Goal: Task Accomplishment & Management: Manage account settings

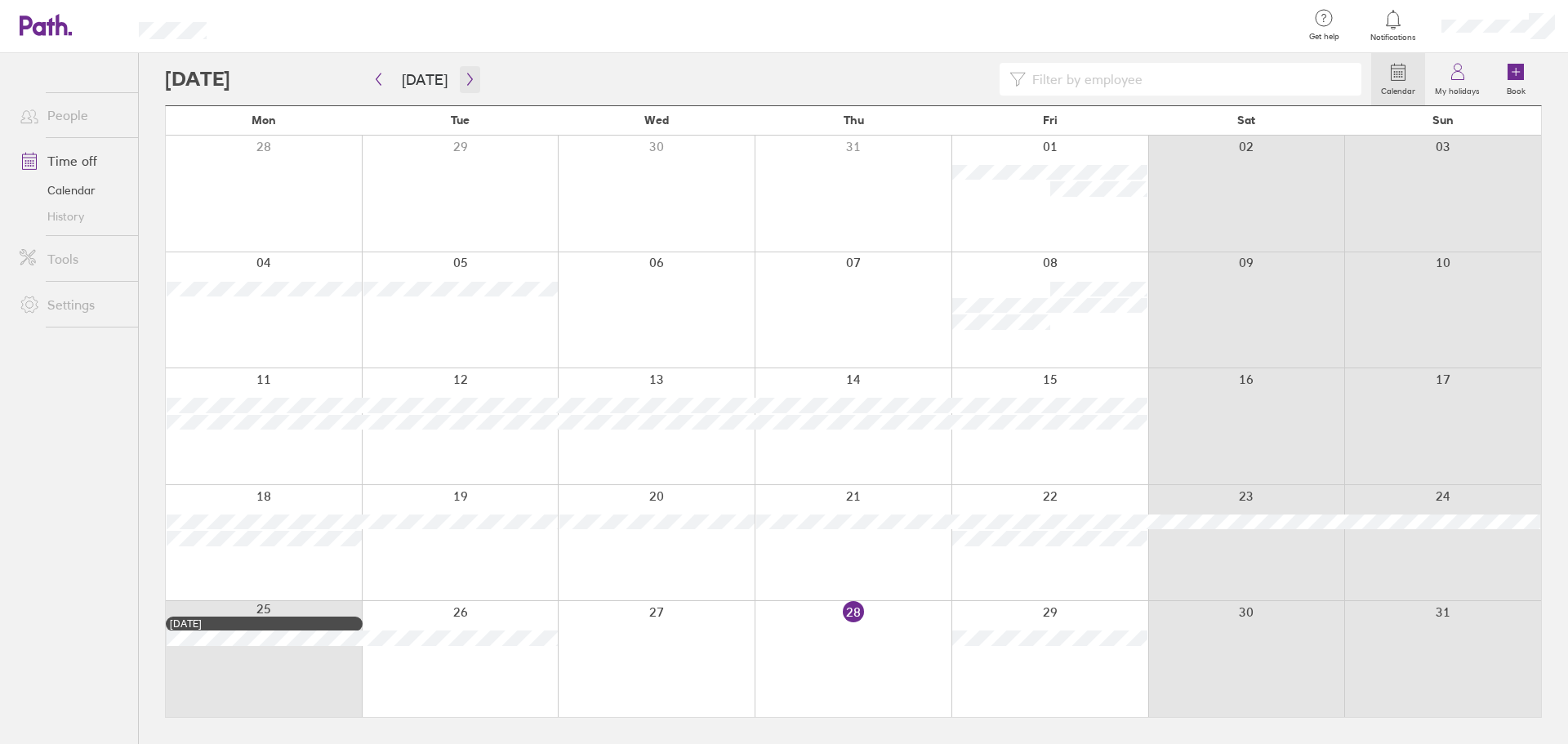
click at [470, 79] on icon "button" at bounding box center [470, 79] width 12 height 13
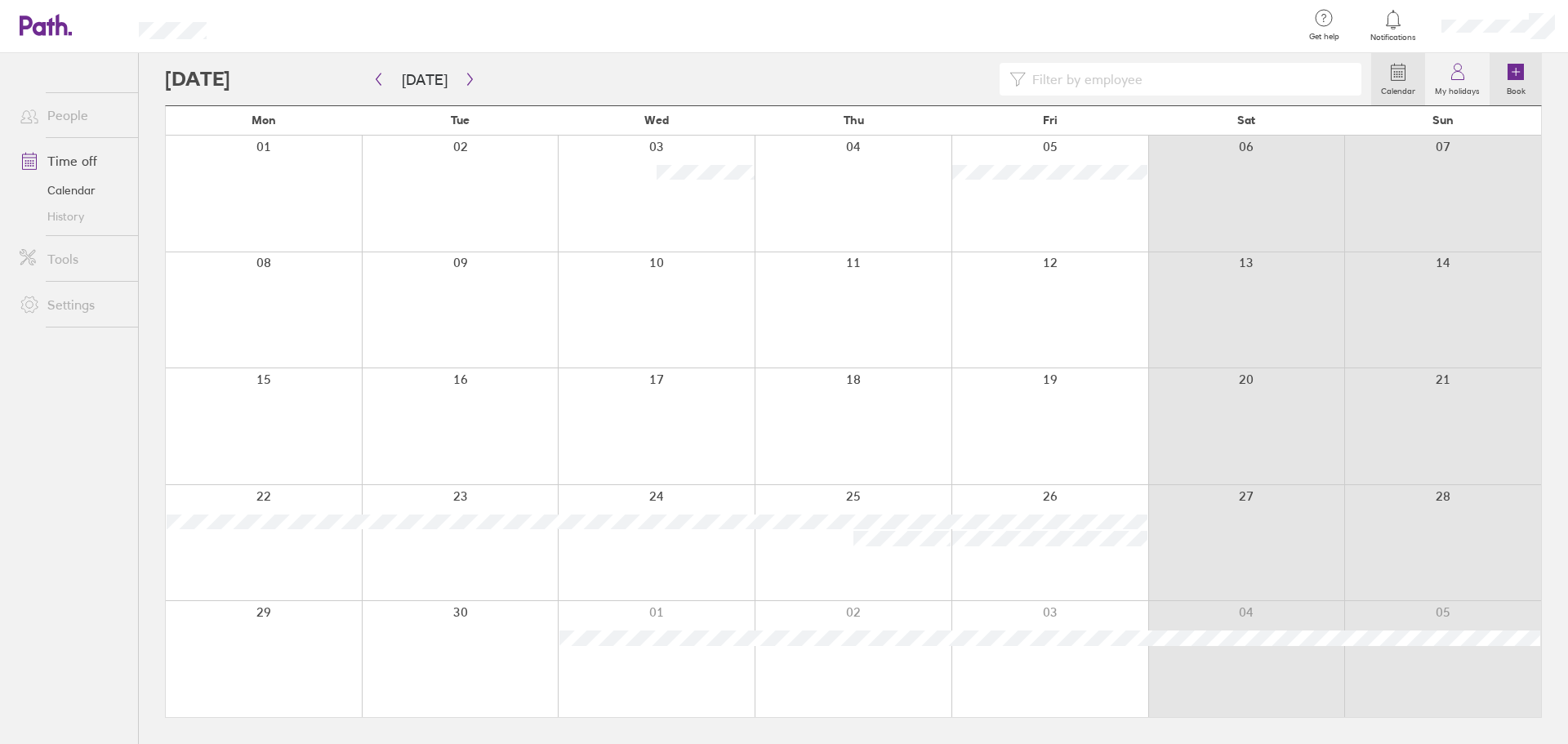
click at [1523, 77] on icon at bounding box center [1517, 72] width 17 height 17
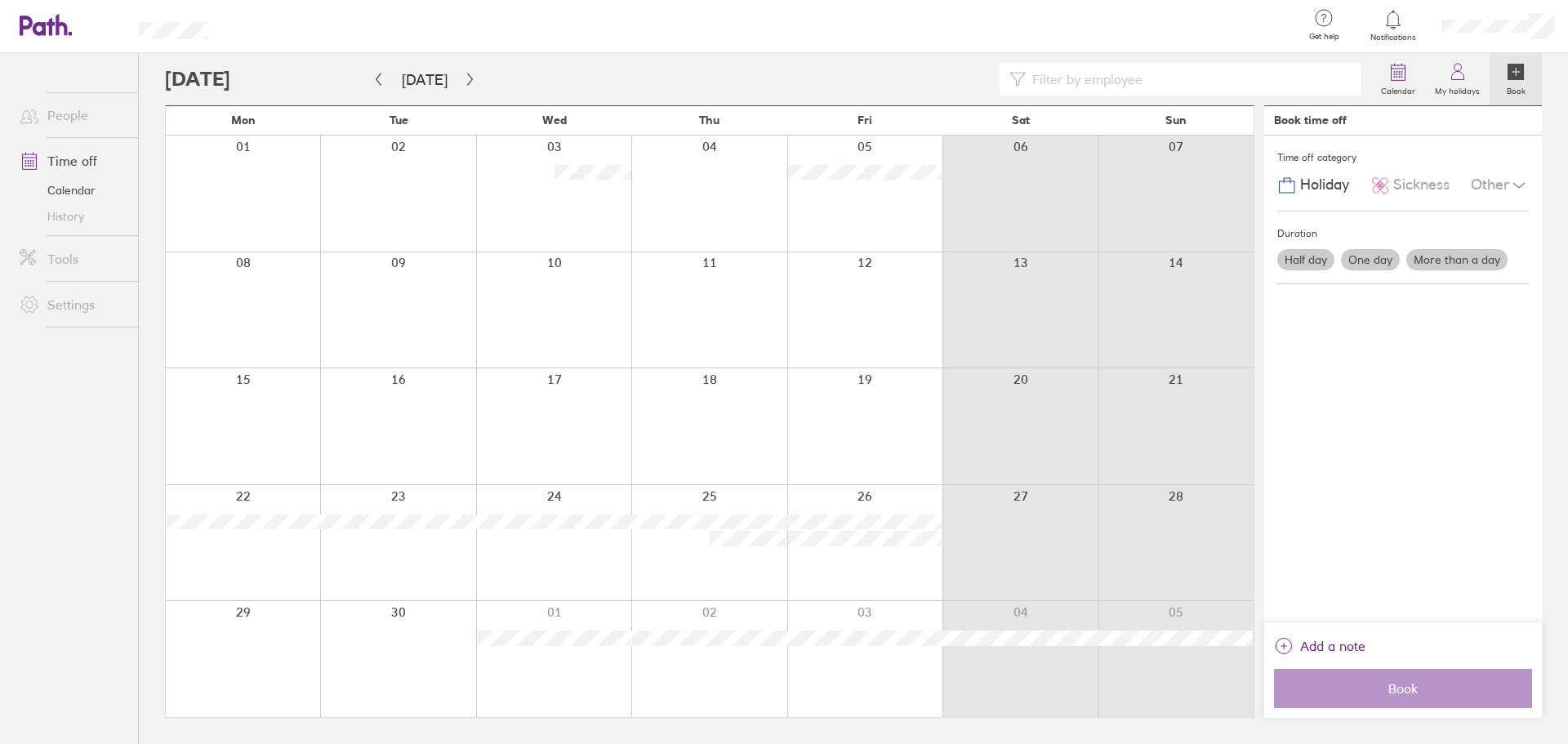
click at [1365, 258] on label "One day" at bounding box center [1370, 259] width 59 height 21
click at [0, 0] on input "One day" at bounding box center [0, 0] width 0 height 0
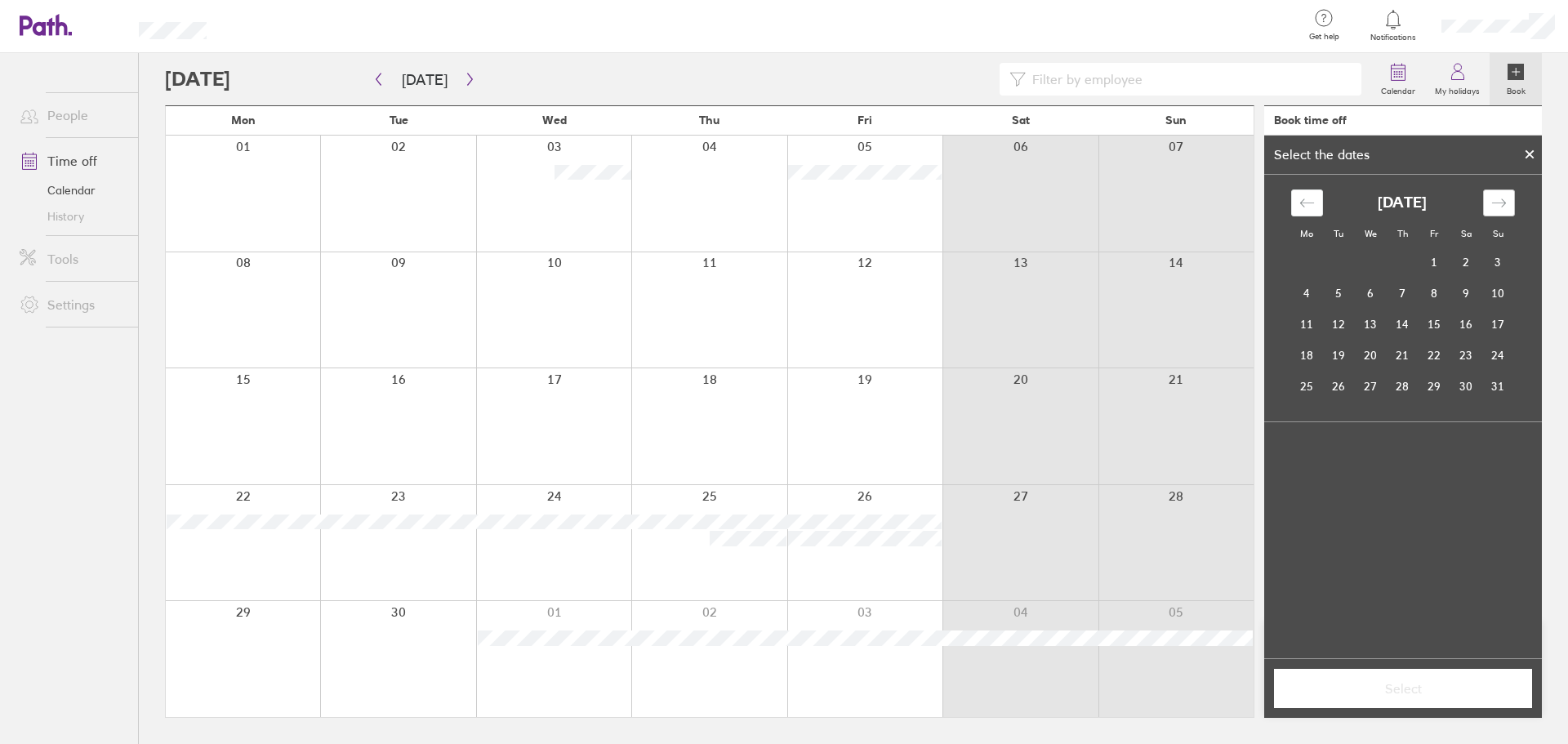
click at [1493, 199] on icon "Move forward to switch to the next month." at bounding box center [1499, 202] width 16 height 16
click at [1429, 296] on td "12" at bounding box center [1435, 293] width 32 height 31
click at [1396, 689] on span "Select" at bounding box center [1403, 688] width 235 height 15
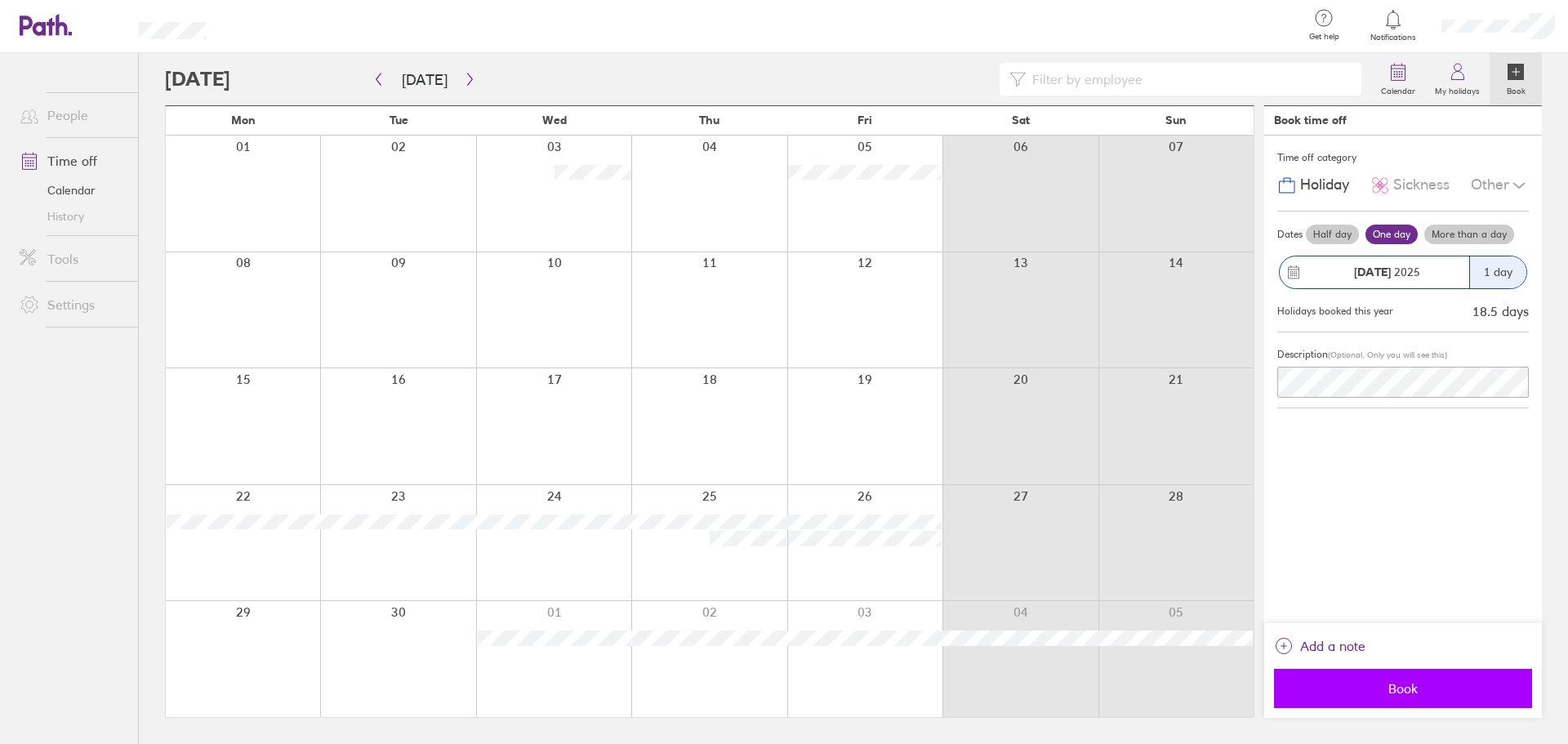
click at [1373, 685] on span "Book" at bounding box center [1403, 688] width 235 height 15
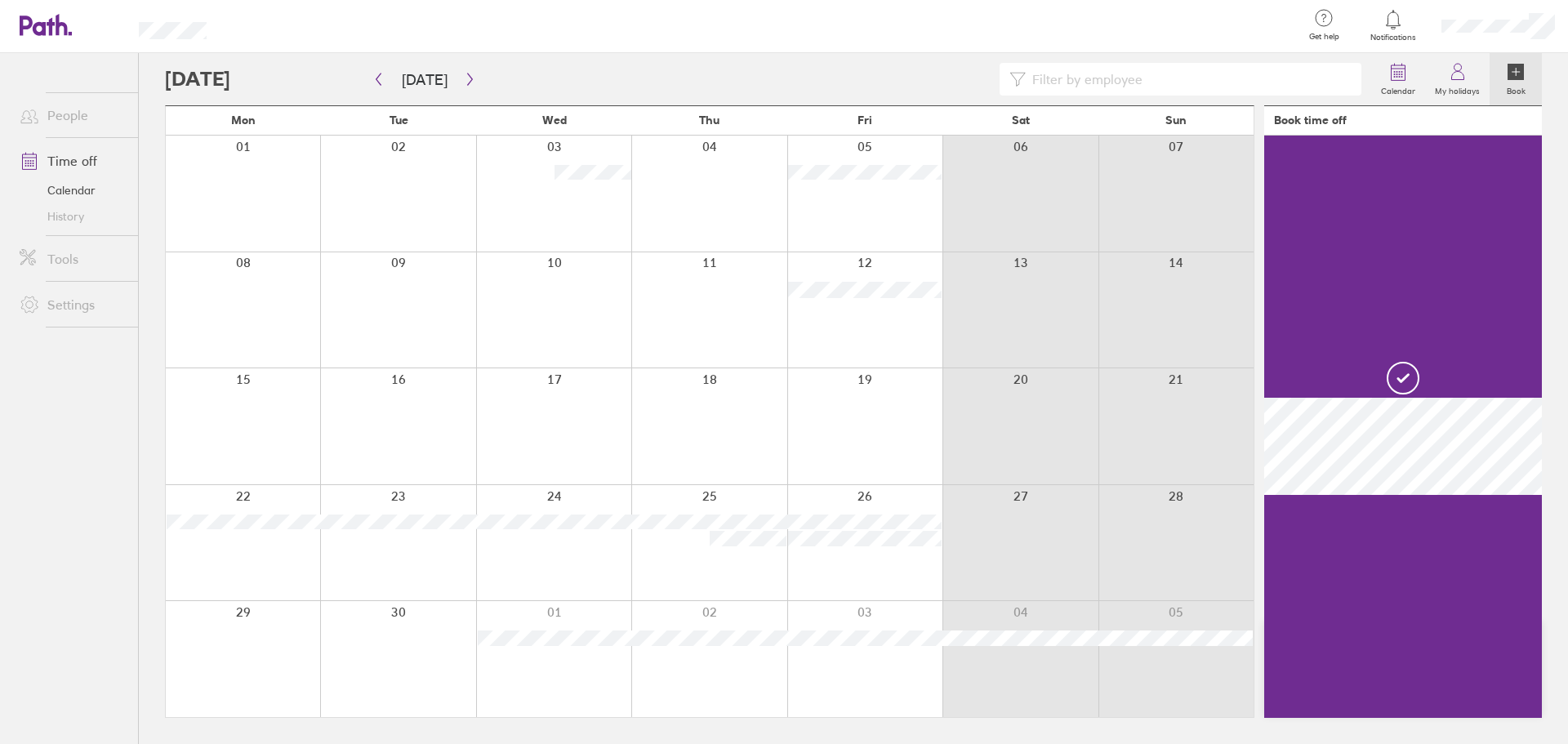
click at [1517, 74] on icon at bounding box center [1517, 72] width 17 height 17
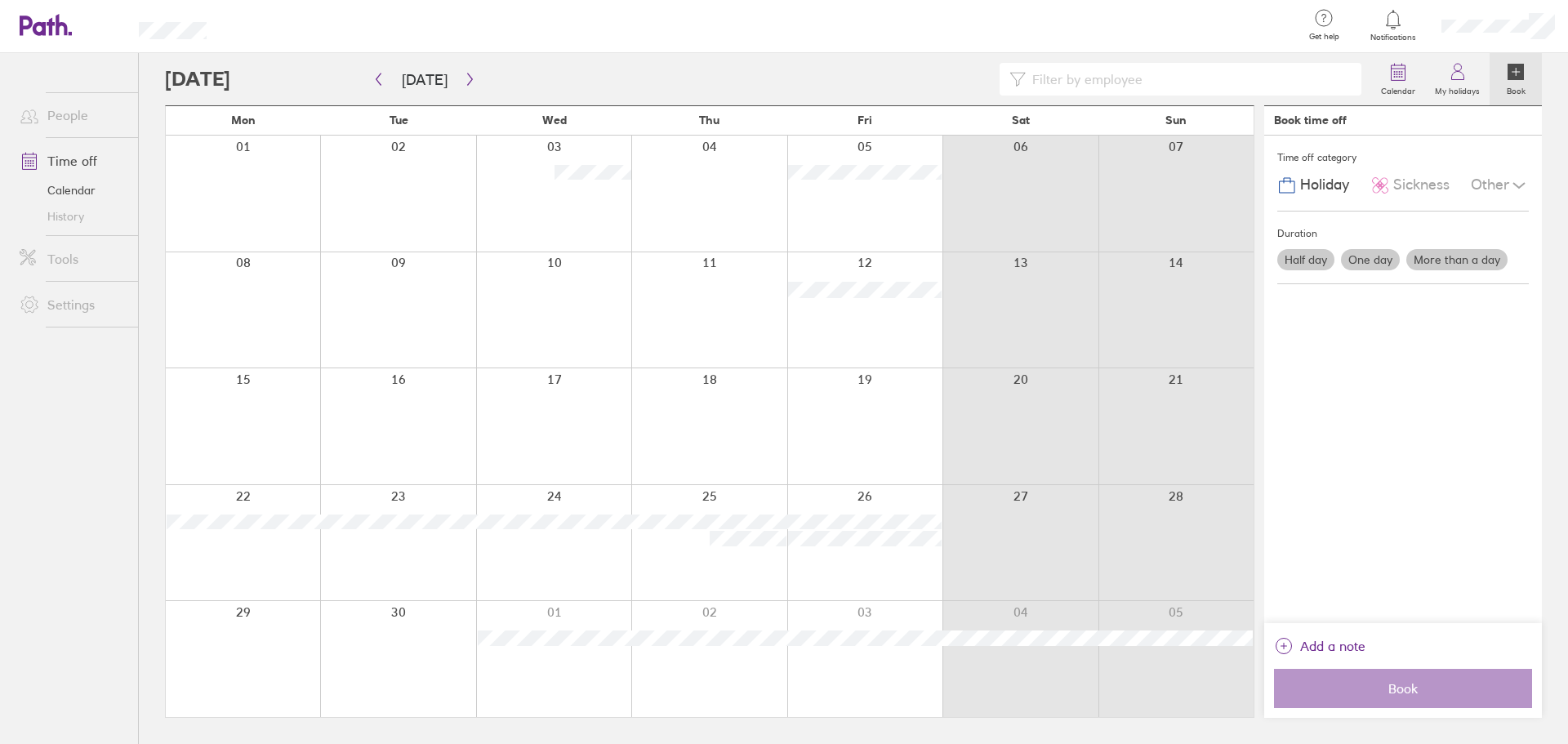
click at [1517, 74] on icon at bounding box center [1517, 72] width 17 height 17
click at [1518, 84] on label "Book" at bounding box center [1517, 89] width 39 height 15
click at [1425, 261] on label "More than a day" at bounding box center [1457, 259] width 101 height 21
click at [0, 0] on input "More than a day" at bounding box center [0, 0] width 0 height 0
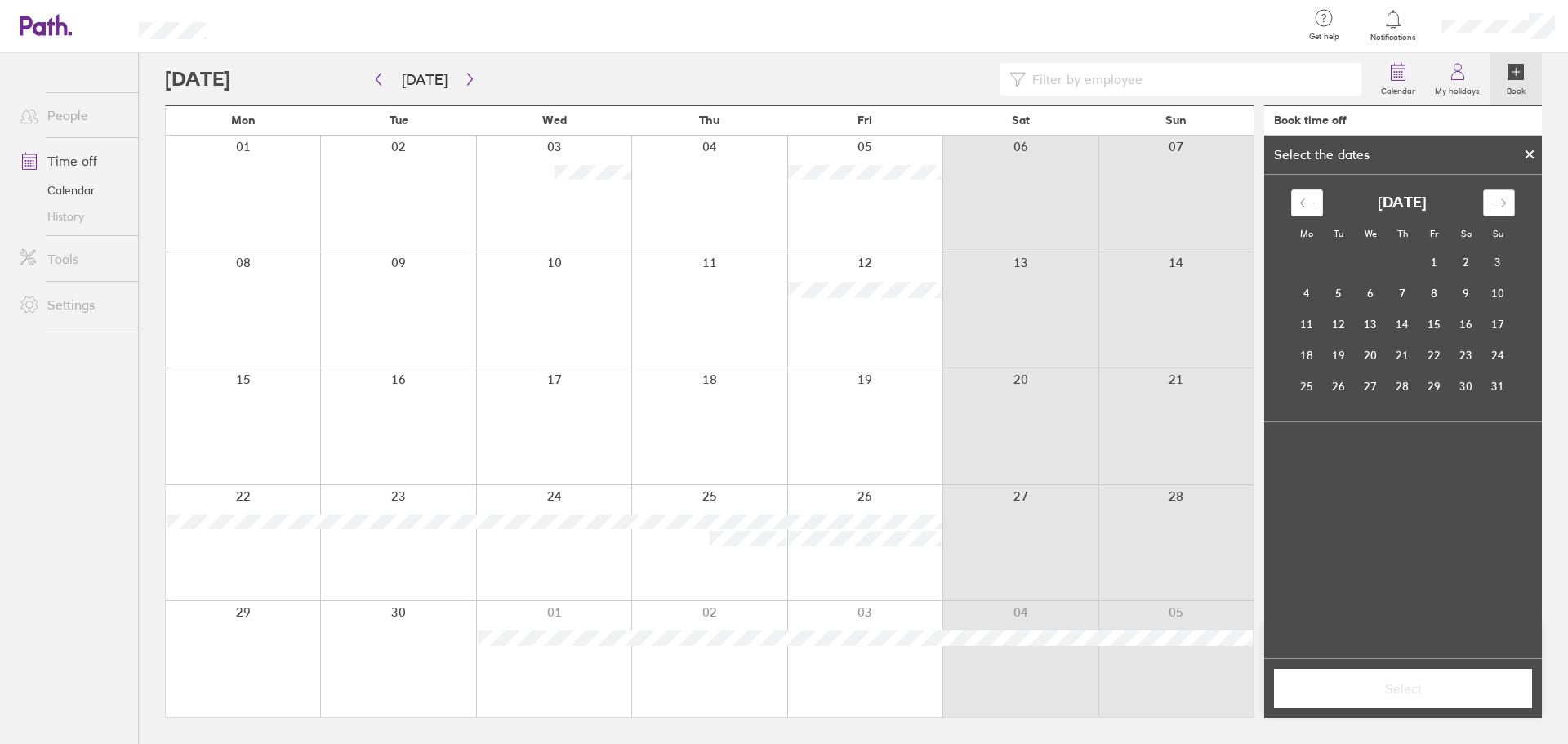
click at [1500, 209] on icon "Move forward to switch to the next month." at bounding box center [1499, 202] width 16 height 16
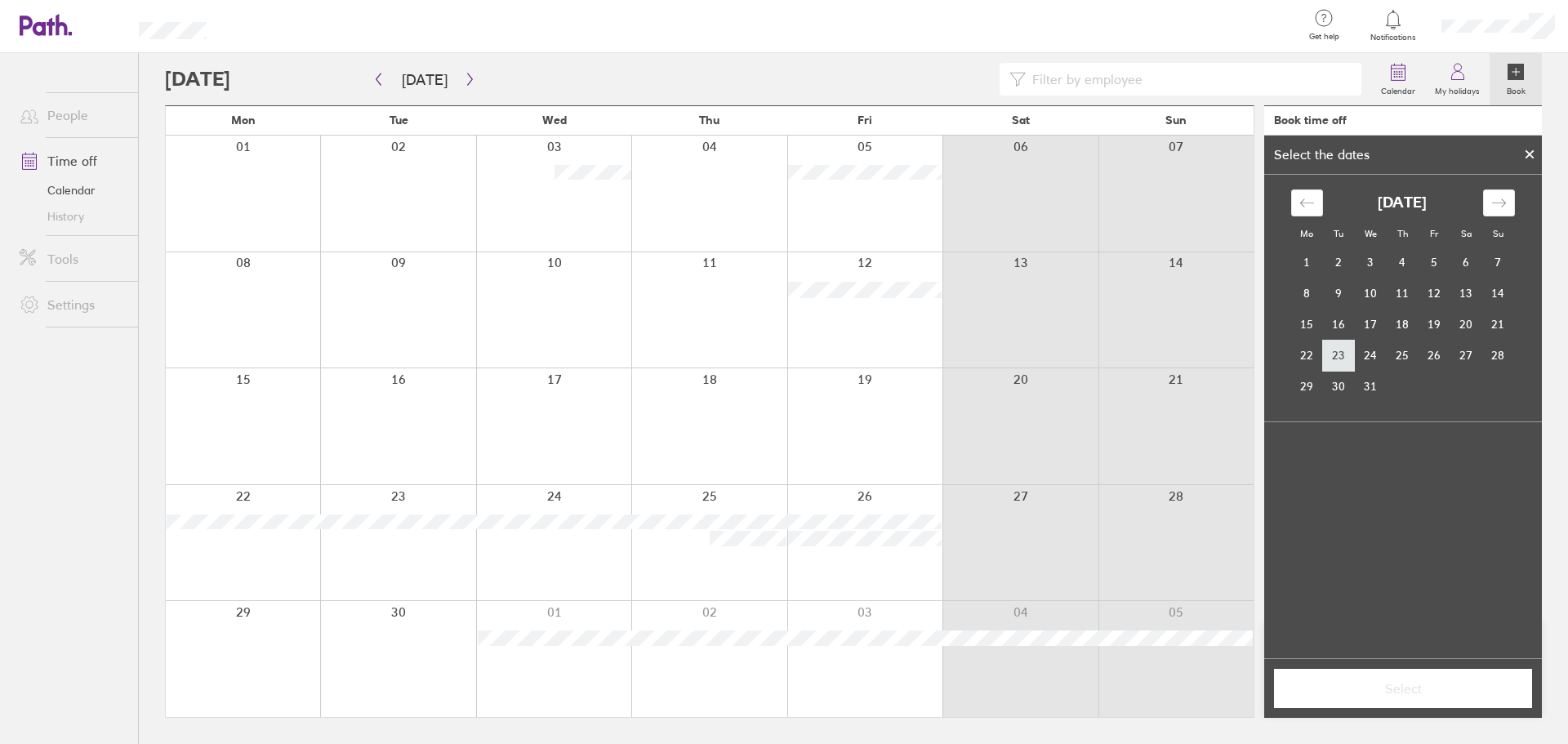
click at [1347, 355] on td "23" at bounding box center [1339, 355] width 32 height 31
click at [1368, 355] on td "24" at bounding box center [1370, 355] width 32 height 31
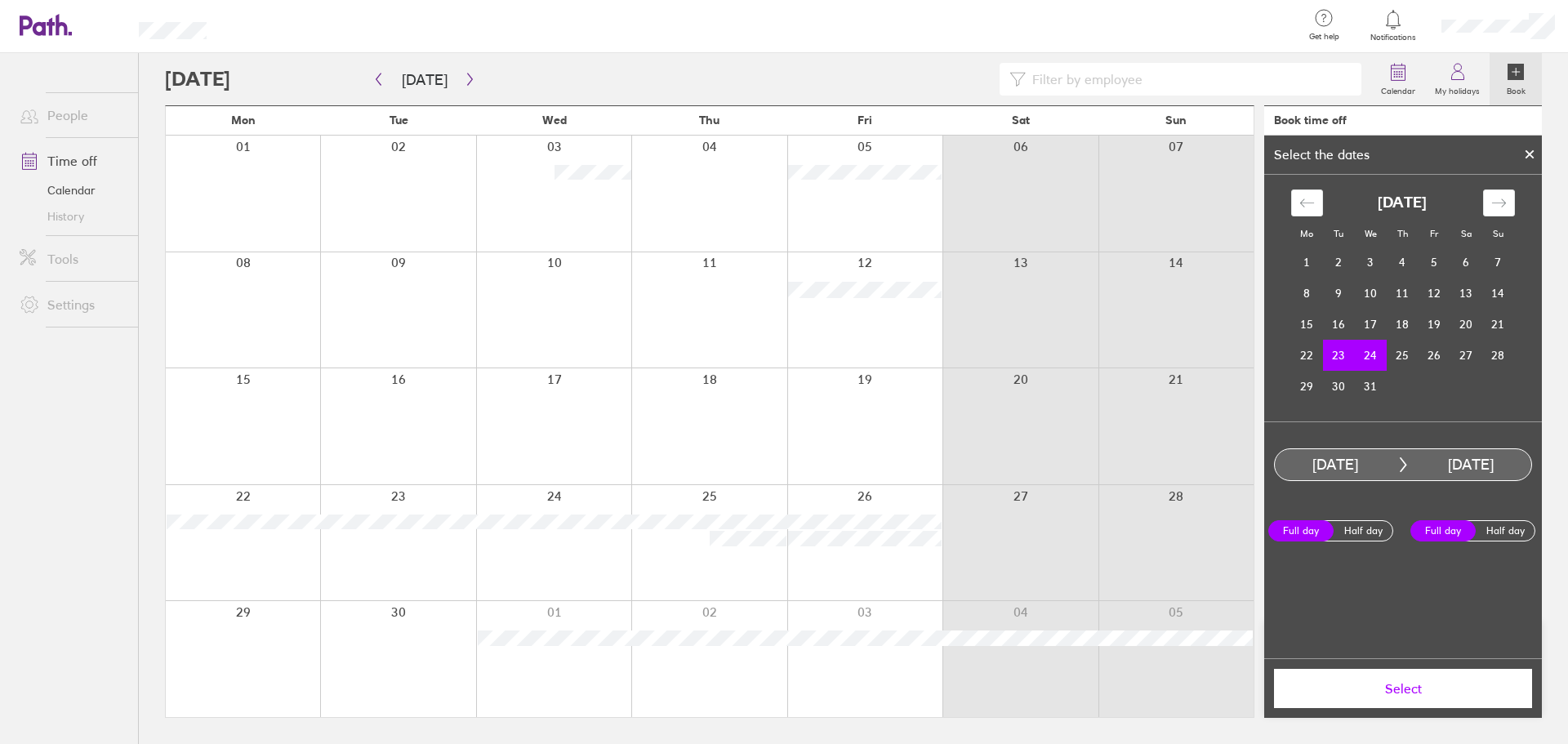
click at [1400, 693] on span "Select" at bounding box center [1403, 688] width 235 height 15
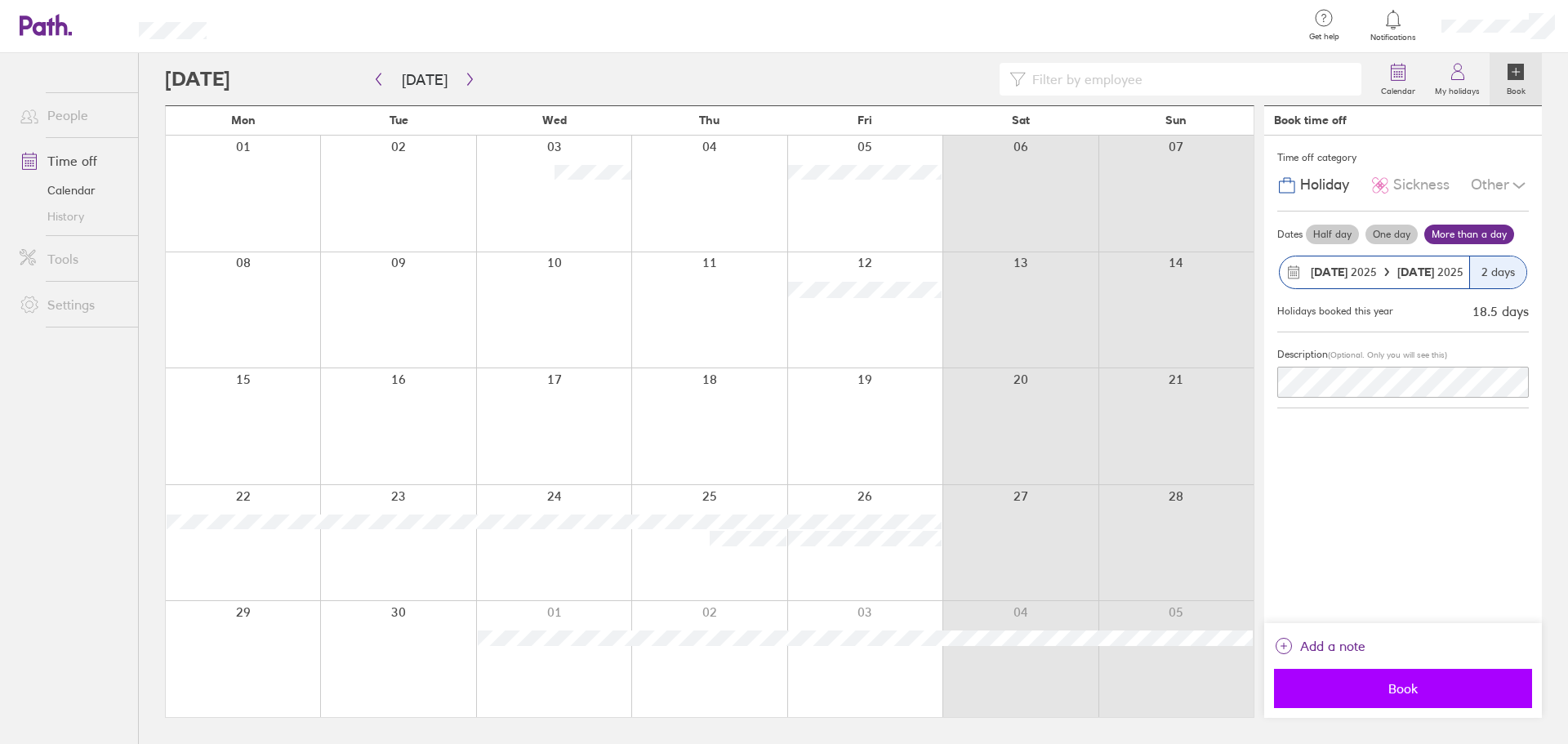
click at [1424, 682] on span "Book" at bounding box center [1403, 688] width 235 height 15
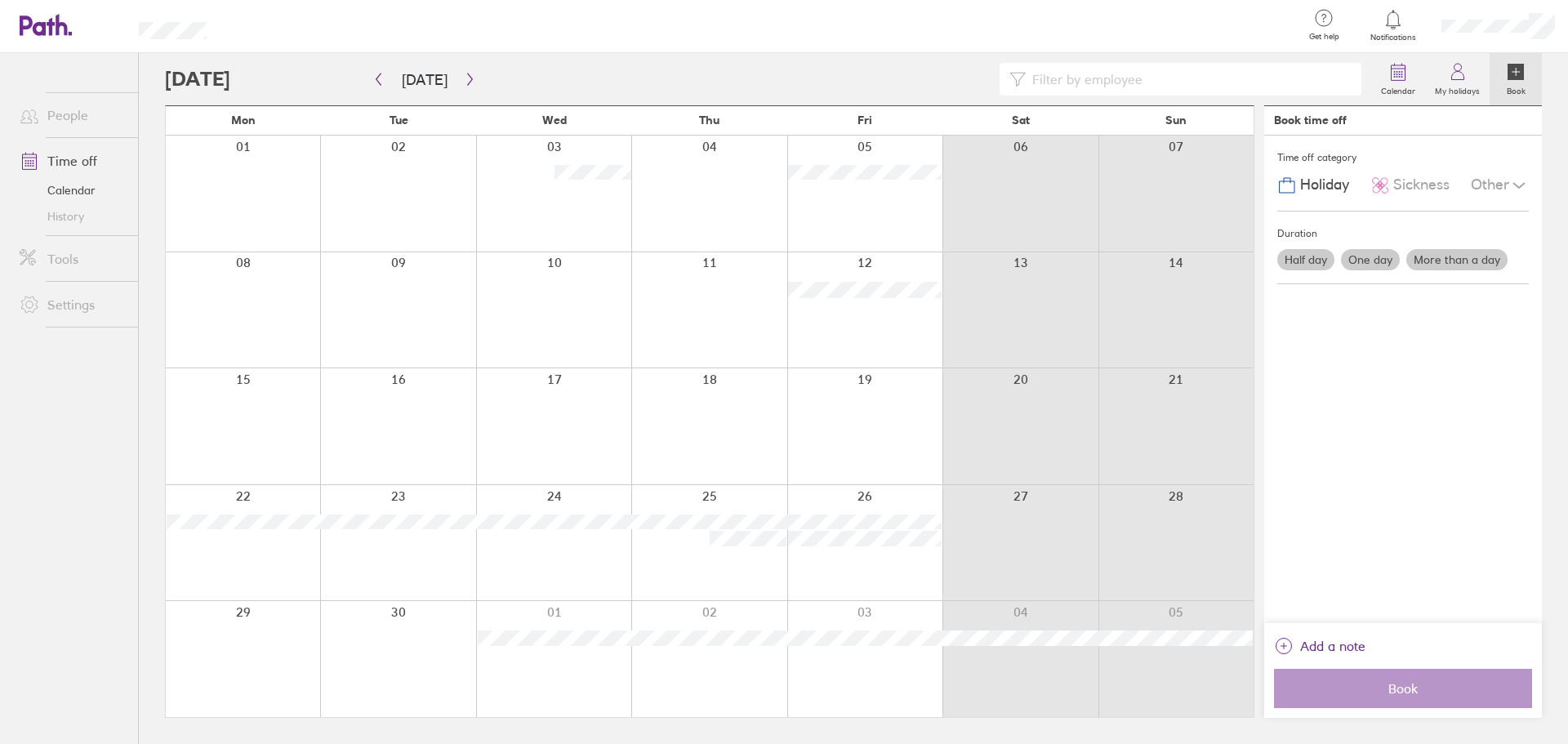
click at [1520, 72] on icon at bounding box center [1517, 72] width 7 height 0
click at [1447, 265] on label "More than a day" at bounding box center [1457, 259] width 101 height 21
click at [0, 0] on input "More than a day" at bounding box center [0, 0] width 0 height 0
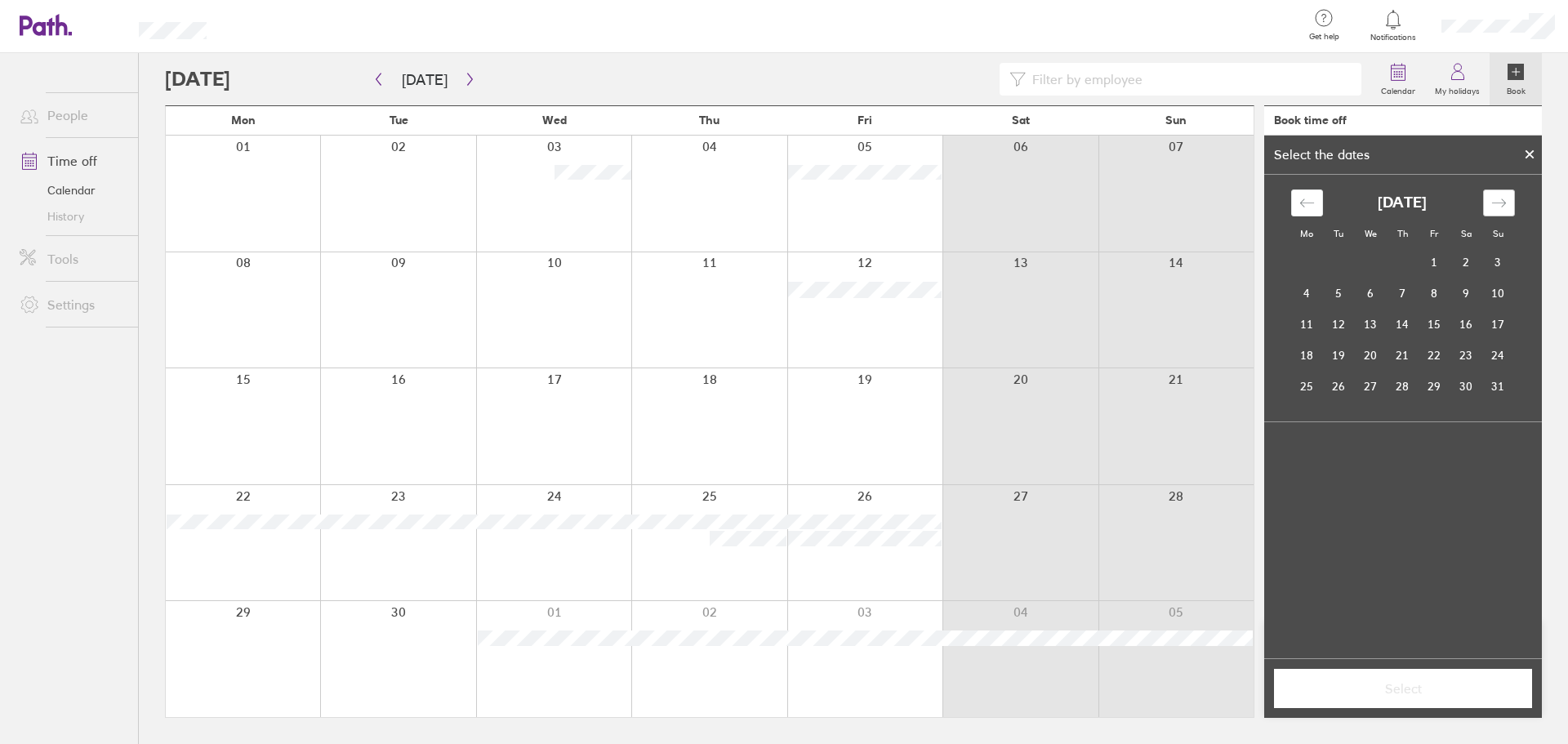
click at [1496, 205] on icon "Move forward to switch to the next month." at bounding box center [1499, 202] width 16 height 16
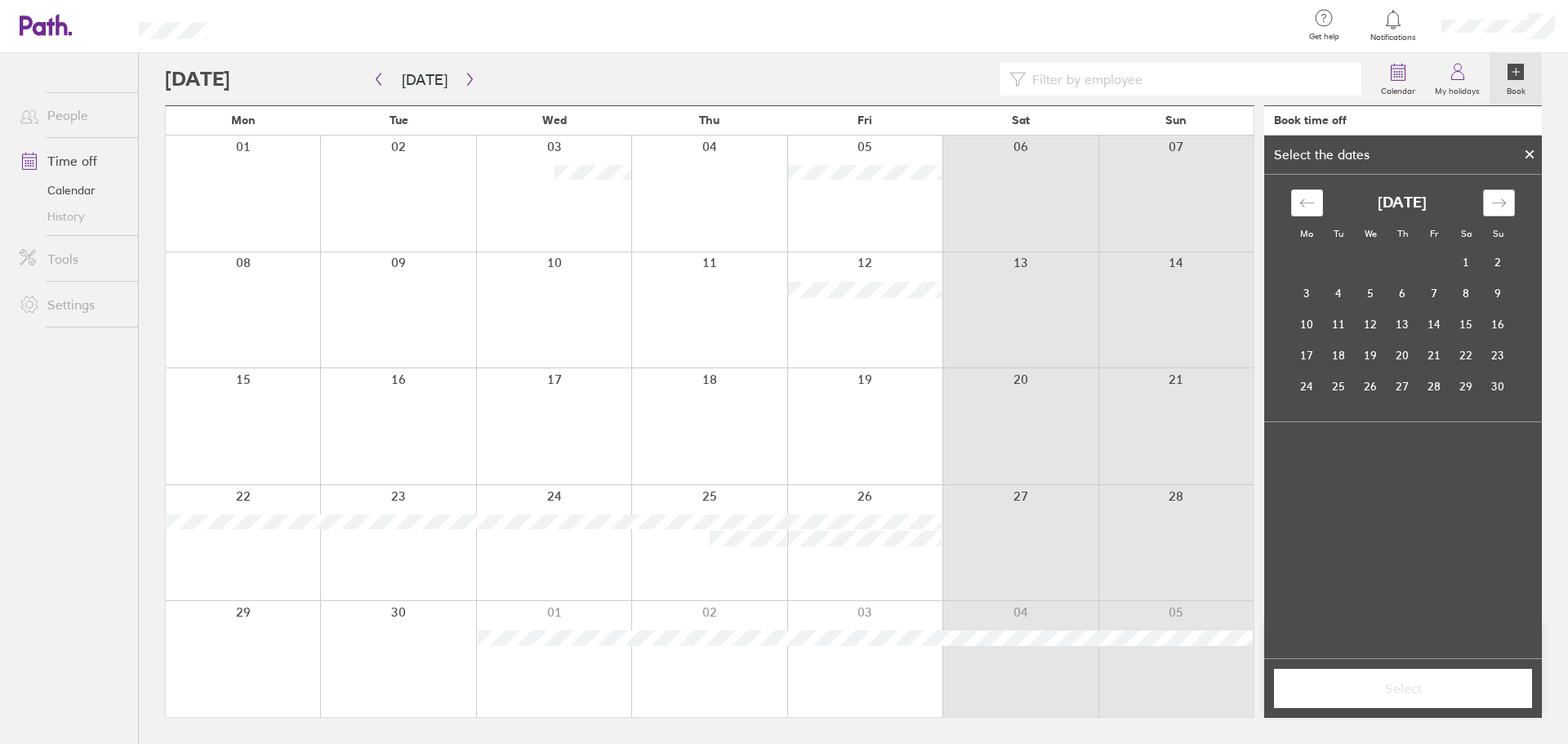
click at [1496, 205] on icon "Move forward to switch to the next month." at bounding box center [1499, 202] width 16 height 16
click at [1312, 203] on icon "Move backward to switch to the previous month." at bounding box center [1306, 202] width 14 height 8
click at [1311, 298] on td "5" at bounding box center [1307, 293] width 32 height 31
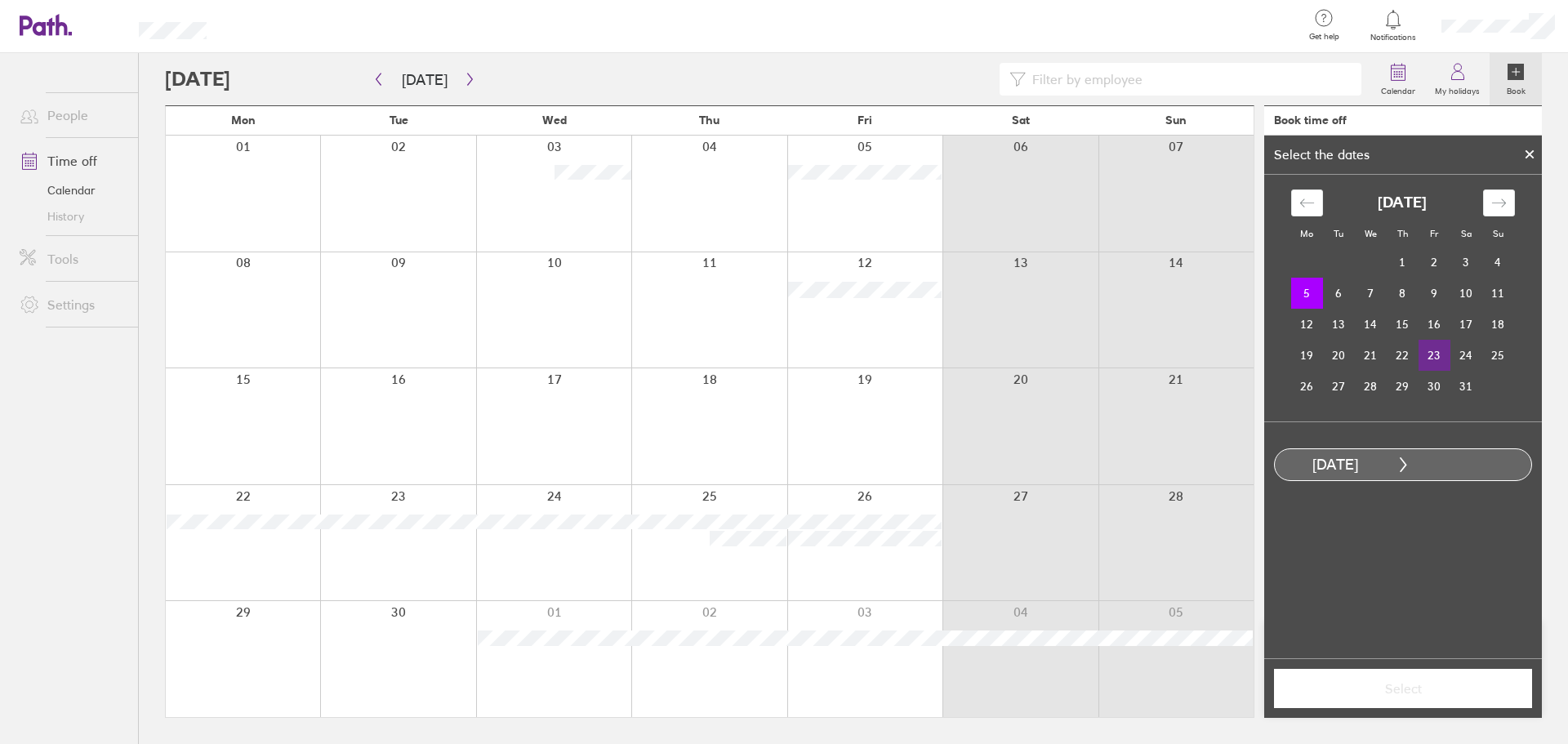
click at [1428, 352] on td "23" at bounding box center [1435, 355] width 32 height 31
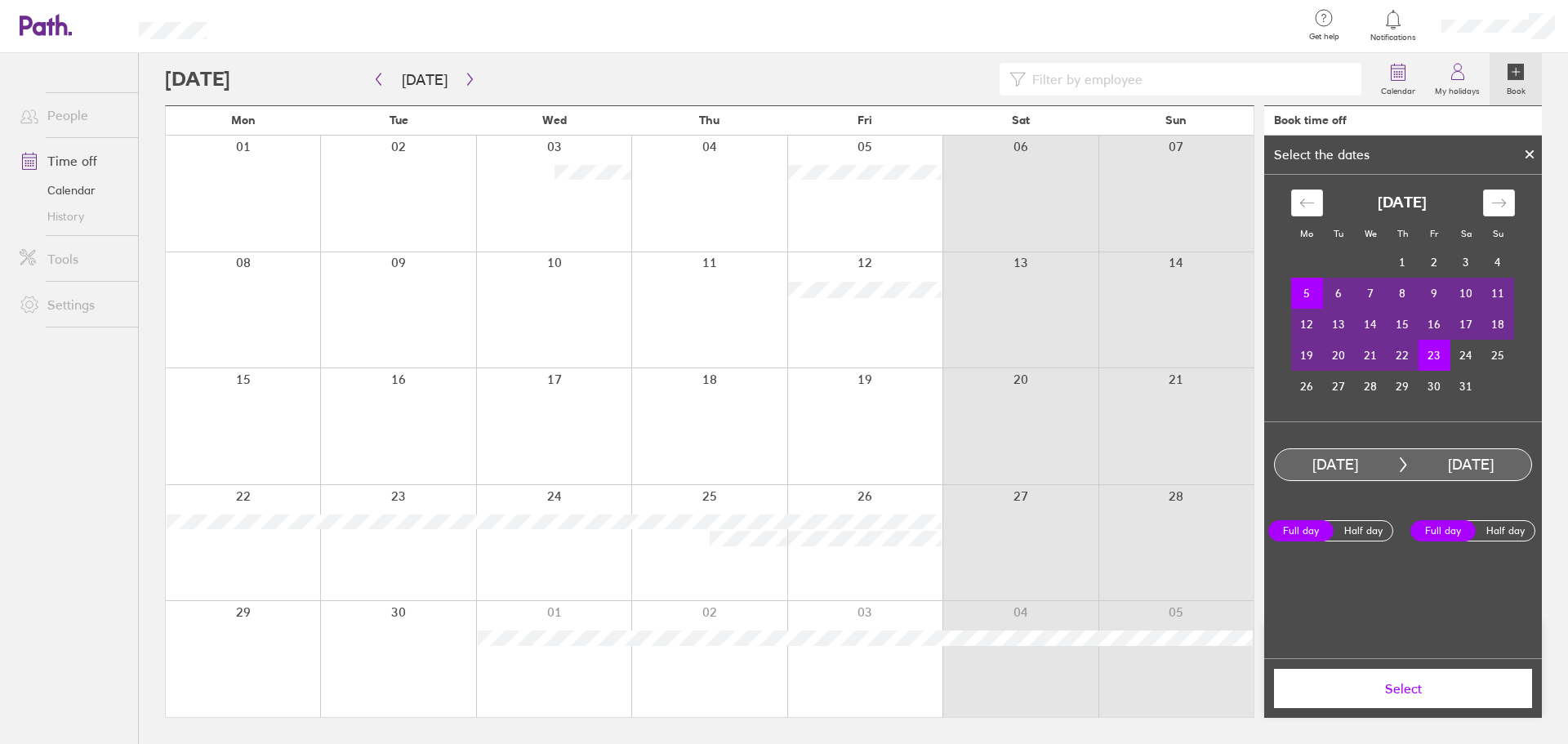
click at [1414, 686] on span "Select" at bounding box center [1403, 688] width 235 height 15
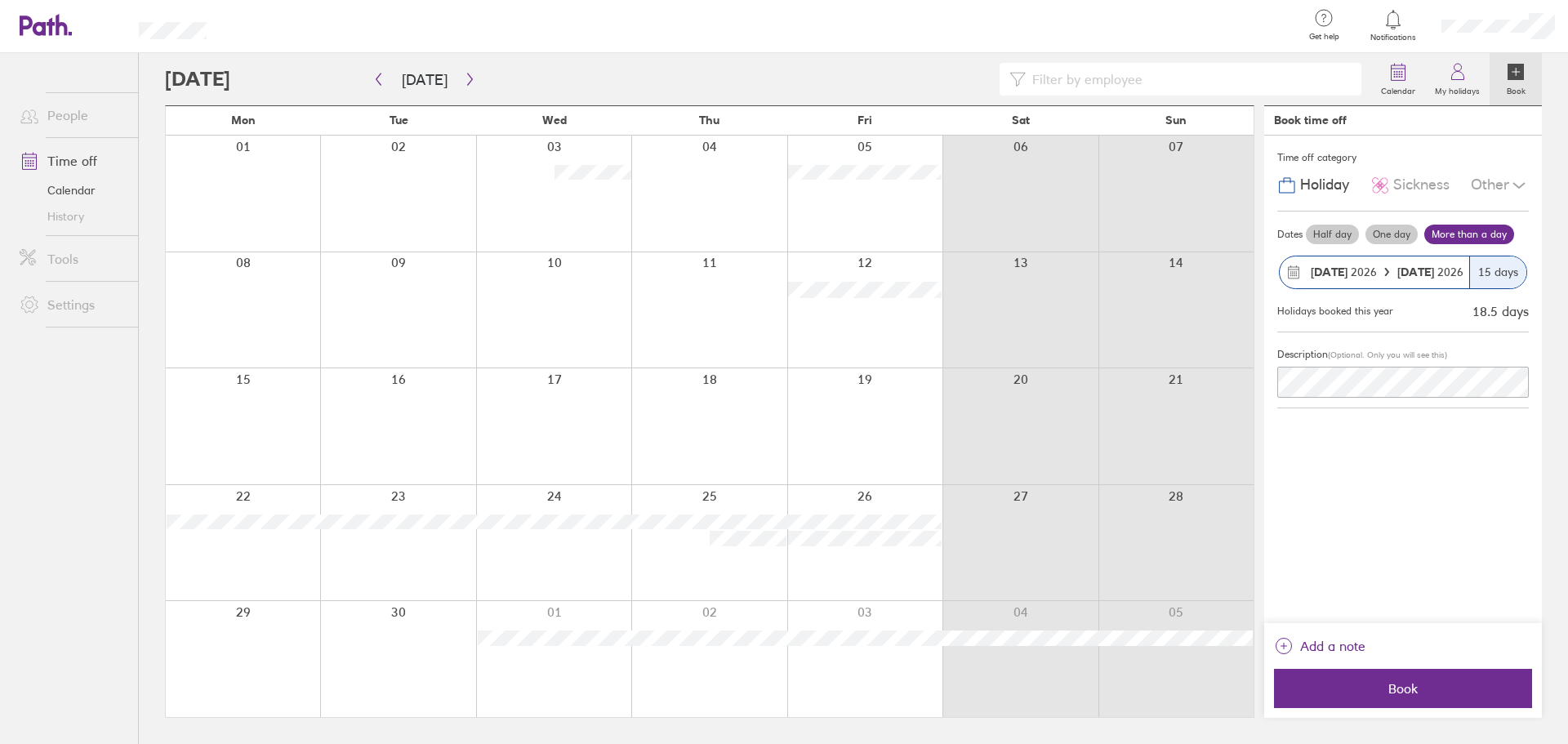
click at [1546, 296] on div "Calendar My holidays Book [DATE] [DATE] Mon Tue Wed Thu Fri Sat Sun 01 02 03 04…" at bounding box center [853, 399] width 1429 height 691
click at [1381, 685] on span "Book" at bounding box center [1403, 688] width 235 height 15
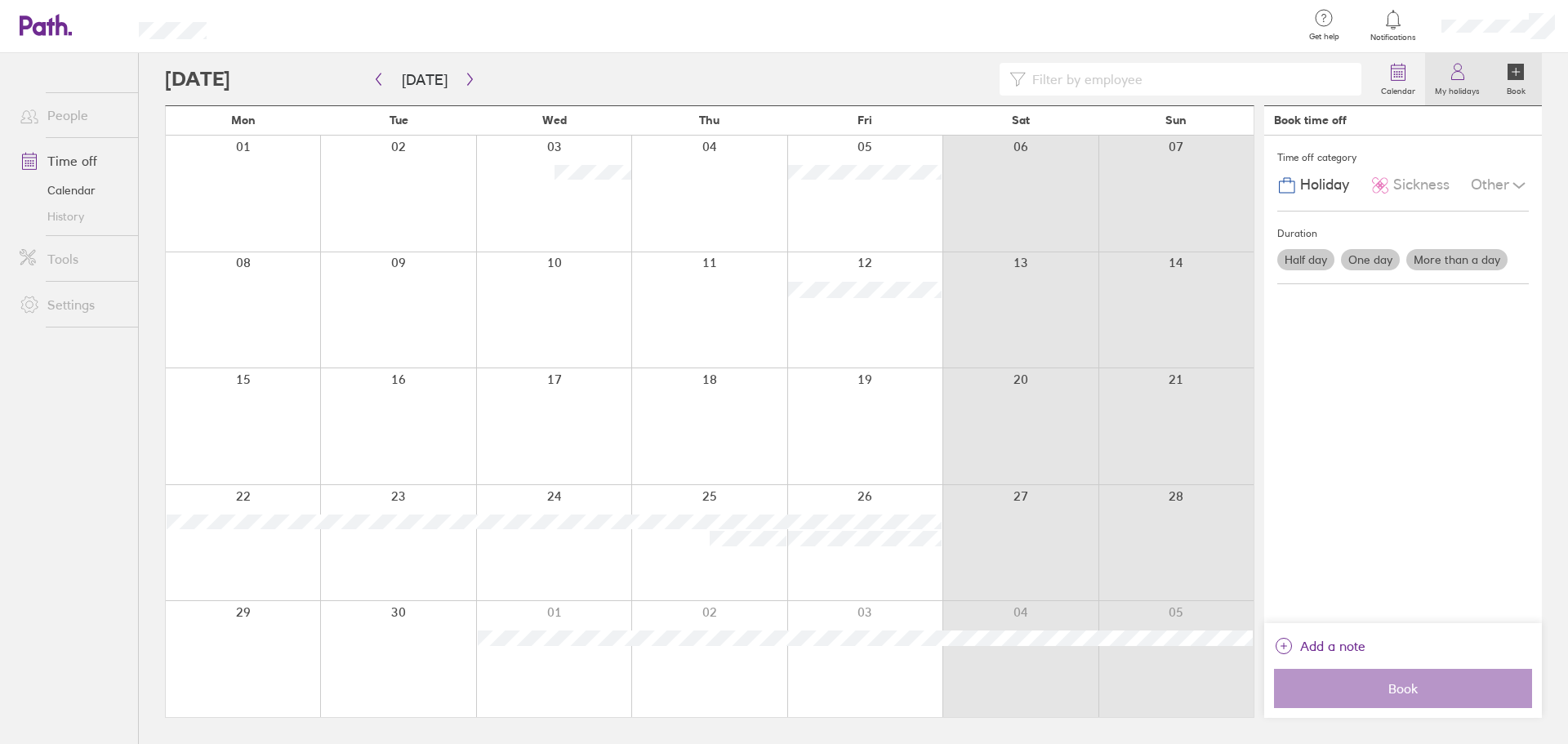
click at [1453, 86] on label "My holidays" at bounding box center [1458, 89] width 64 height 15
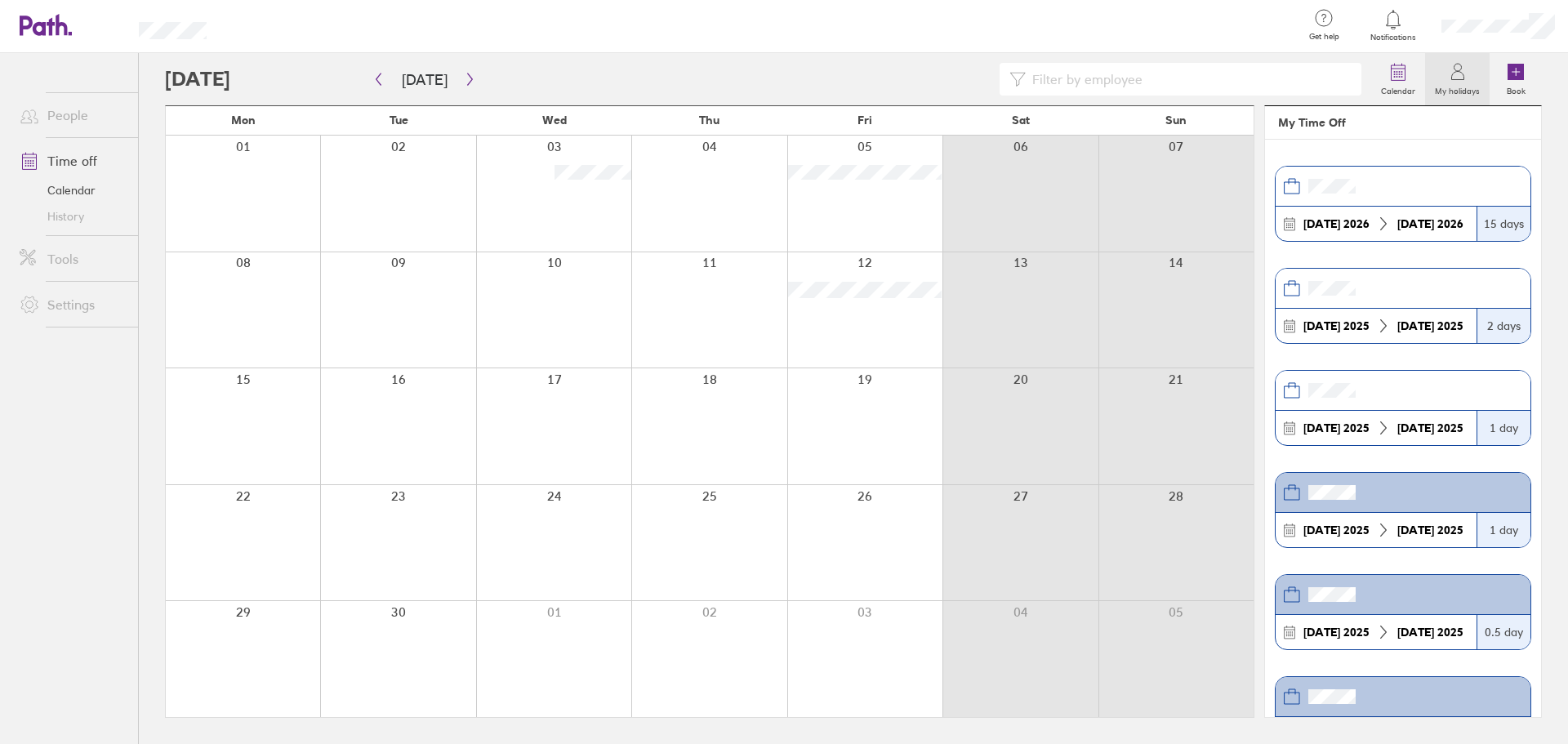
click at [1460, 67] on icon at bounding box center [1458, 72] width 19 height 19
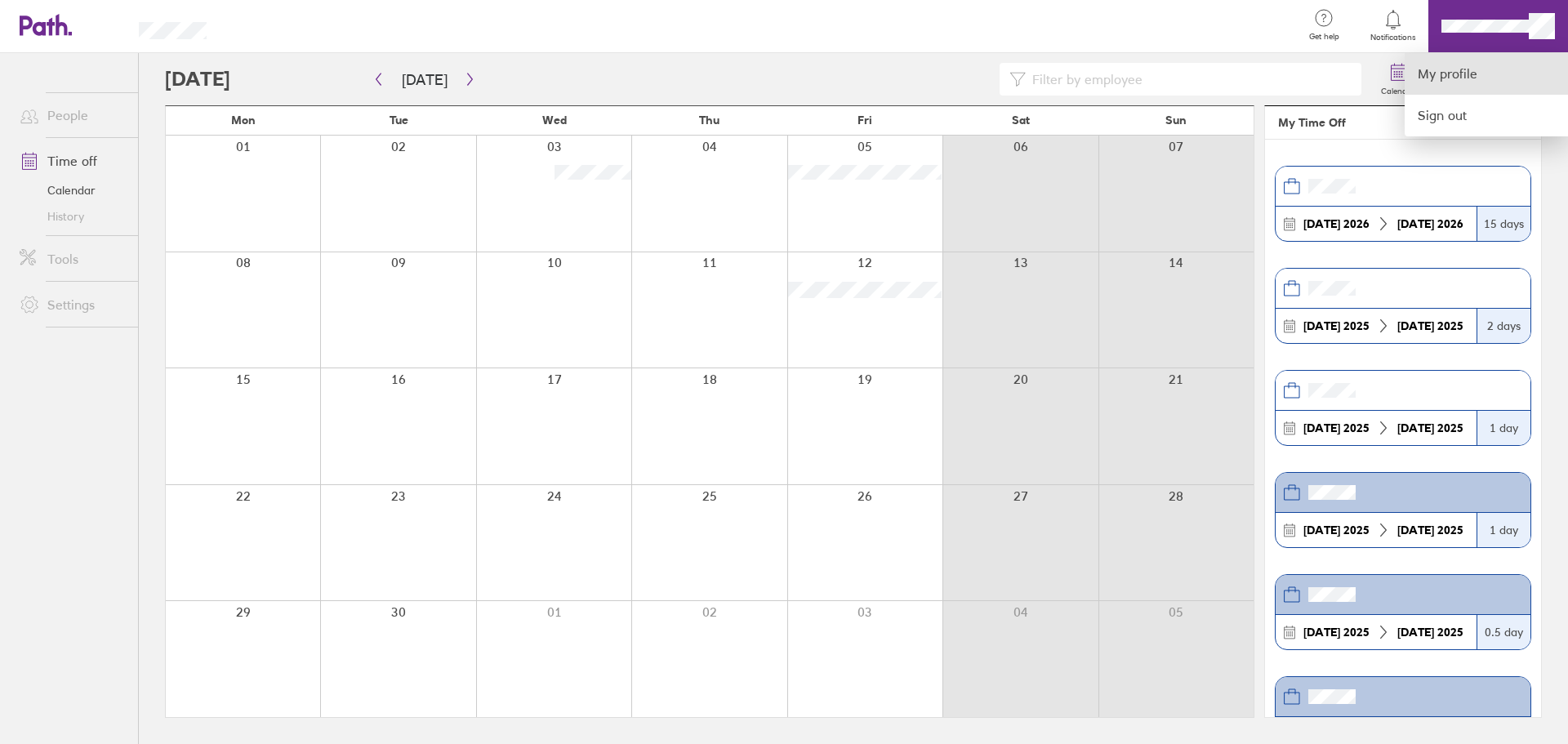
click at [1462, 77] on link "My profile" at bounding box center [1487, 73] width 164 height 41
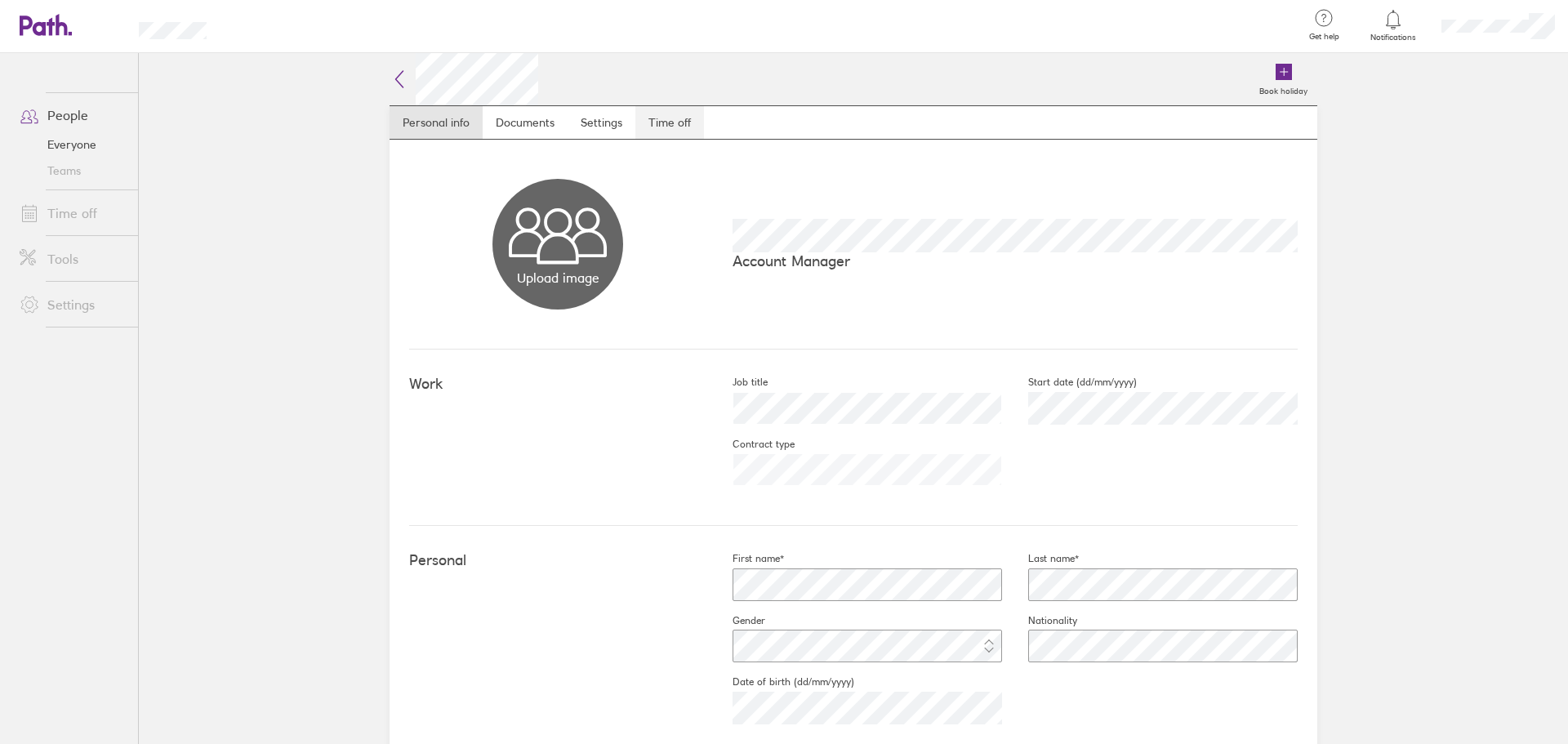
click at [667, 128] on link "Time off" at bounding box center [669, 123] width 69 height 33
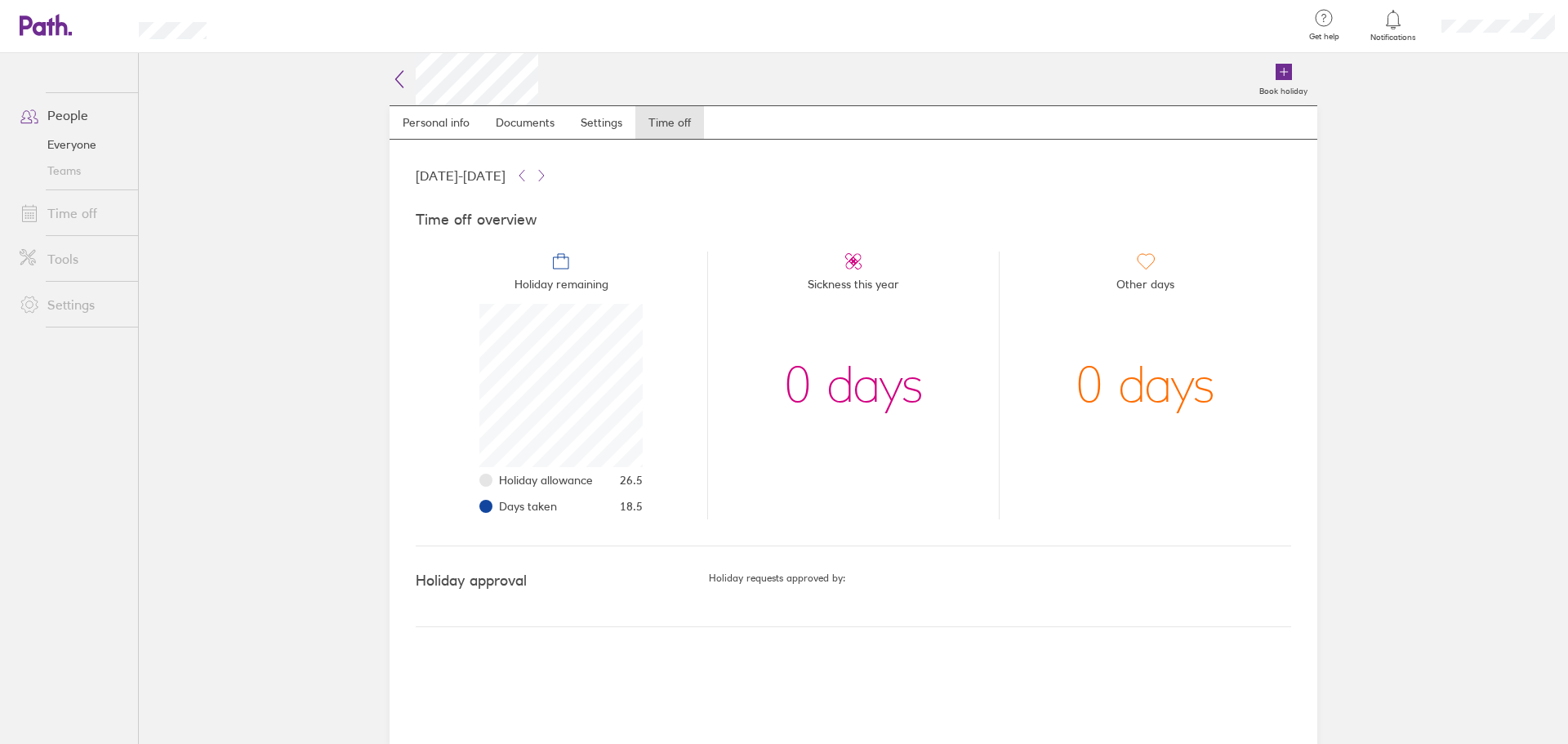
scroll to position [163, 164]
